Goal: Check status: Check status

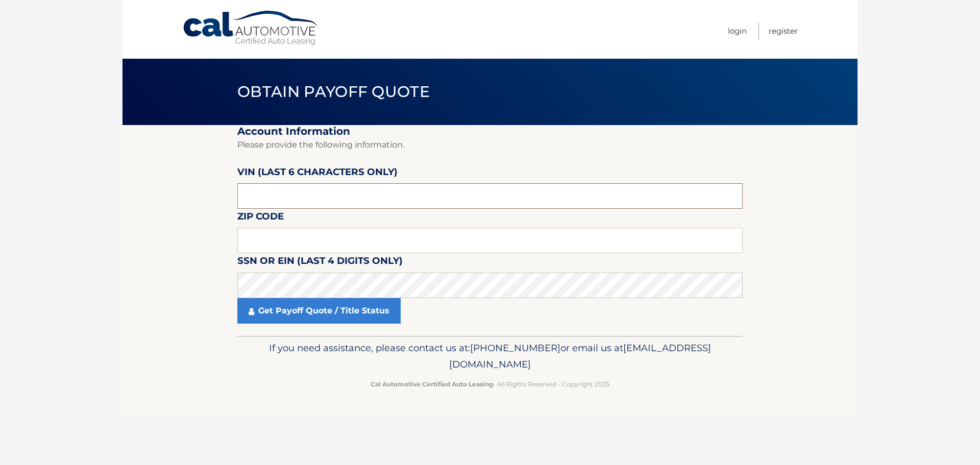
click at [300, 201] on input "text" at bounding box center [489, 196] width 505 height 26
drag, startPoint x: 299, startPoint y: 198, endPoint x: 241, endPoint y: 199, distance: 57.7
click at [241, 199] on input "text" at bounding box center [489, 196] width 505 height 26
type input "700534"
click at [269, 237] on input "text" at bounding box center [489, 241] width 505 height 26
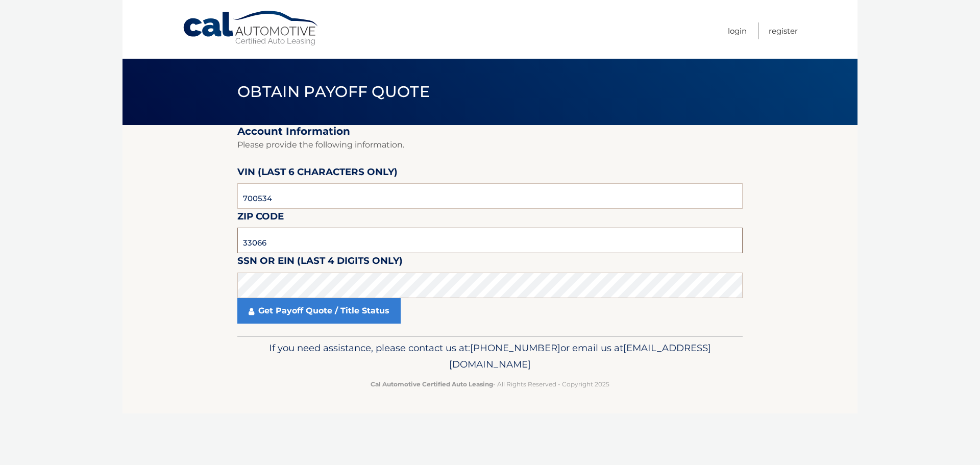
type input "33066"
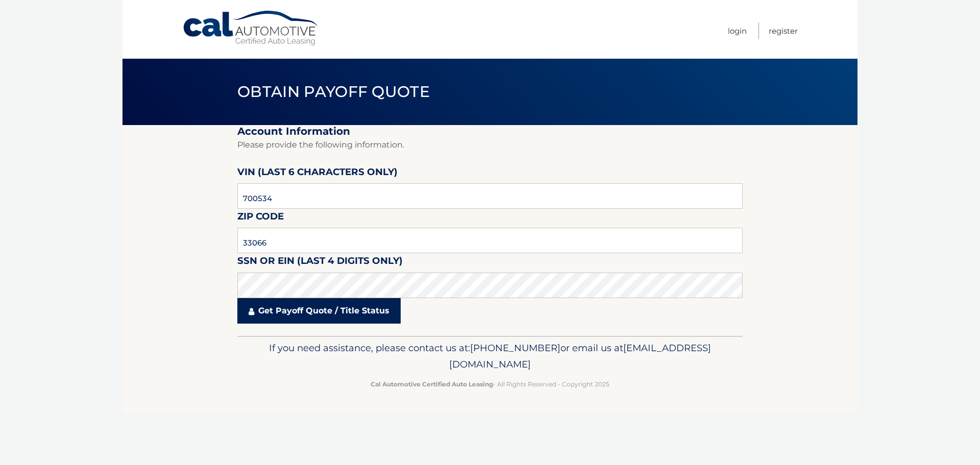
click at [331, 316] on link "Get Payoff Quote / Title Status" at bounding box center [318, 311] width 163 height 26
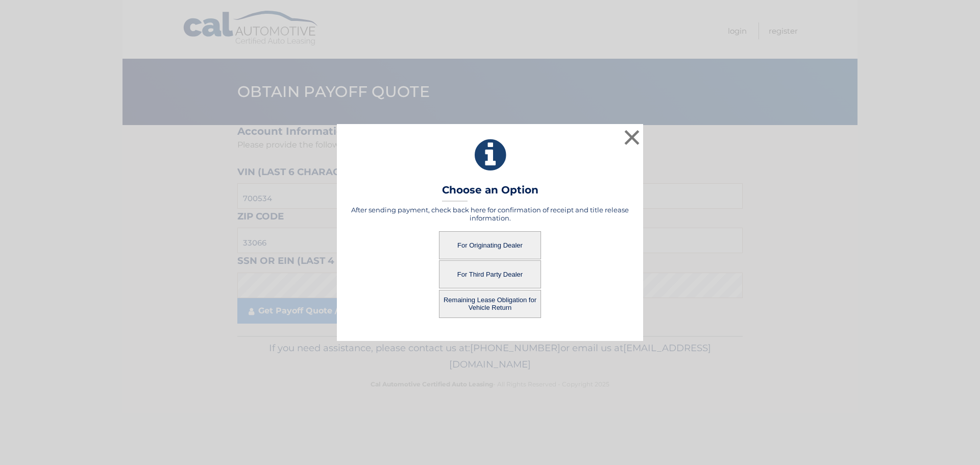
click at [504, 244] on button "For Originating Dealer" at bounding box center [490, 245] width 102 height 28
click at [507, 248] on button "For Originating Dealer" at bounding box center [490, 245] width 102 height 28
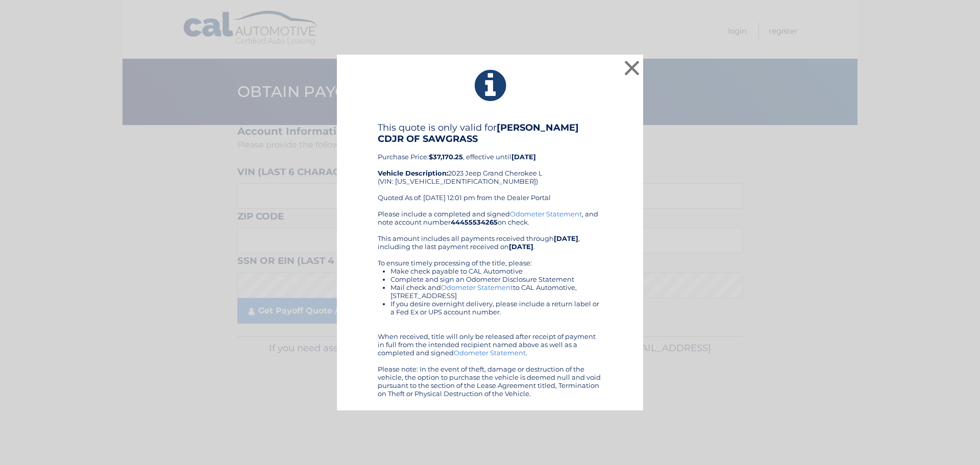
click at [515, 177] on div "This quote is only valid for [PERSON_NAME] CDJR OF SAWGRASS Purchase Price: $37…" at bounding box center [490, 166] width 225 height 88
click at [630, 65] on button "×" at bounding box center [632, 68] width 20 height 20
